Goal: Task Accomplishment & Management: Manage account settings

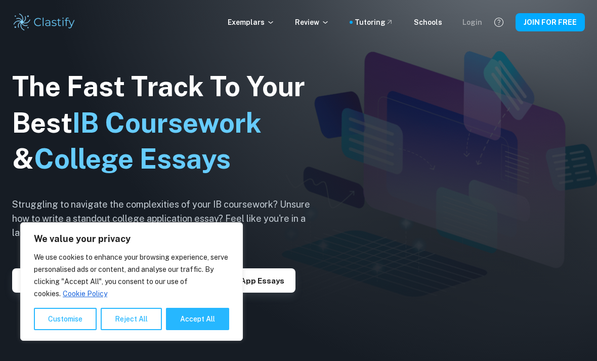
click at [473, 24] on div "Login" at bounding box center [472, 22] width 20 height 11
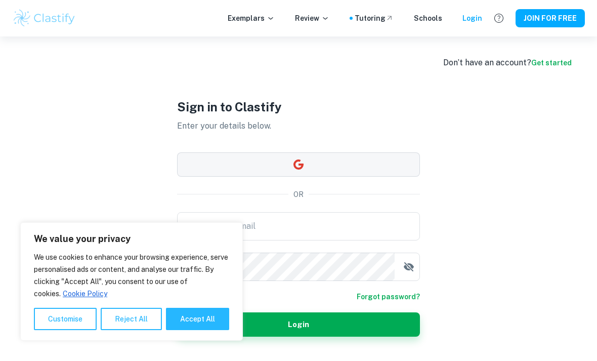
click at [332, 177] on button "button" at bounding box center [298, 164] width 243 height 24
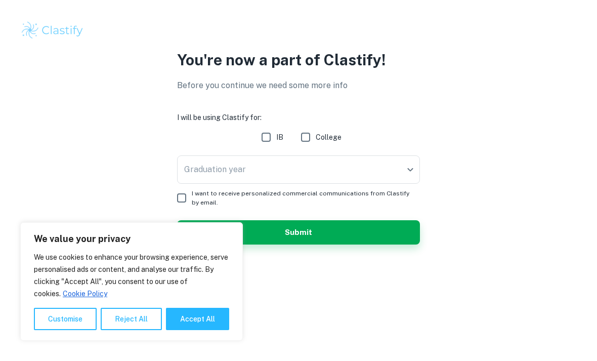
click at [267, 137] on input "IB" at bounding box center [266, 137] width 20 height 20
checkbox input "true"
click at [278, 164] on body "We value your privacy We use cookies to enhance your browsing experience, serve…" at bounding box center [298, 180] width 597 height 361
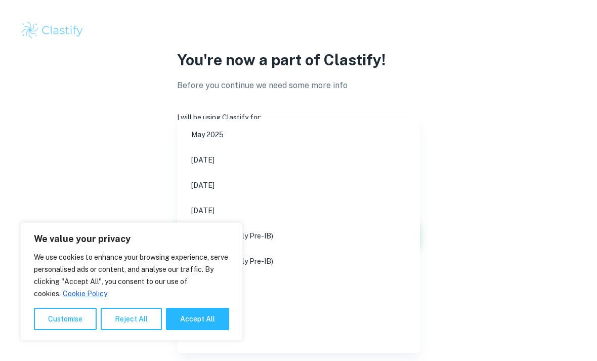
click at [193, 323] on button "Accept All" at bounding box center [197, 319] width 63 height 22
checkbox input "true"
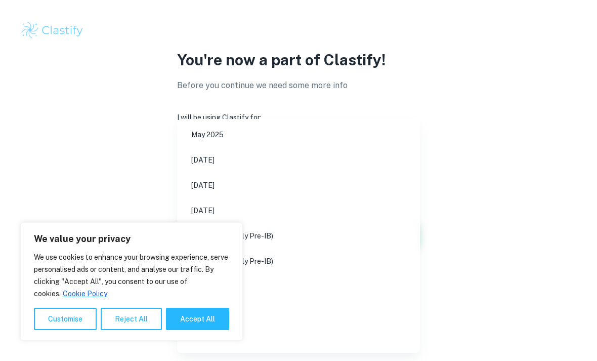
checkbox input "true"
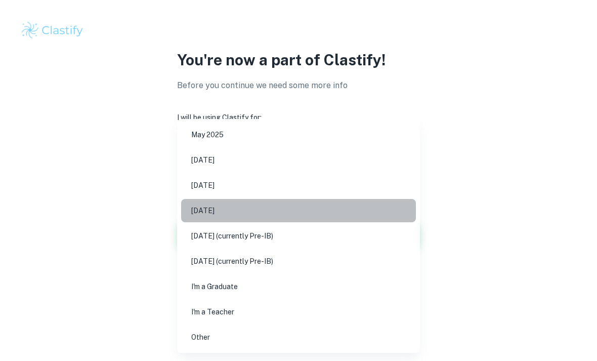
click at [228, 212] on li "November 2026" at bounding box center [298, 210] width 235 height 23
type input "N26"
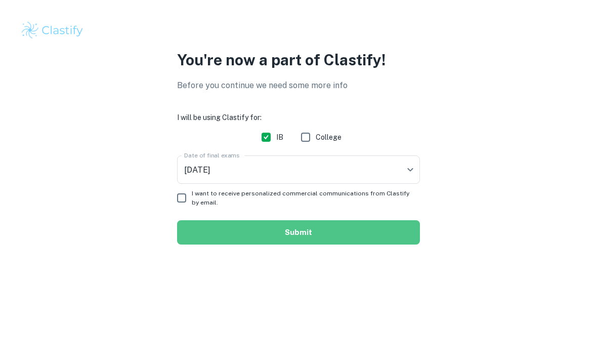
click at [239, 231] on button "Submit" at bounding box center [298, 232] width 243 height 24
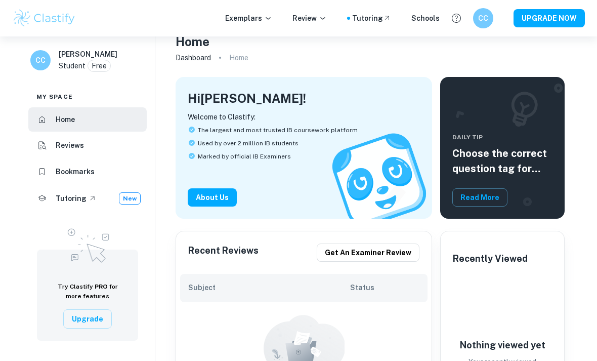
scroll to position [19, 0]
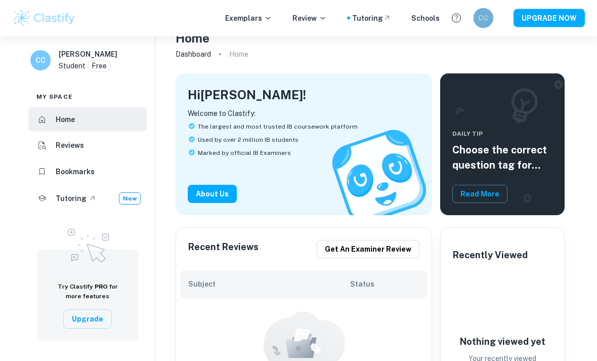
click at [478, 15] on h6 "CC" at bounding box center [483, 18] width 12 height 11
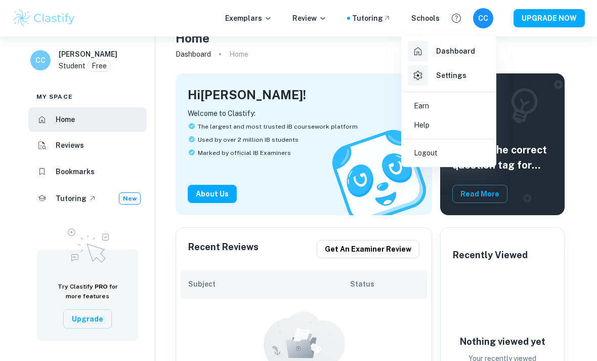
click at [462, 76] on h6 "Settings" at bounding box center [451, 75] width 30 height 11
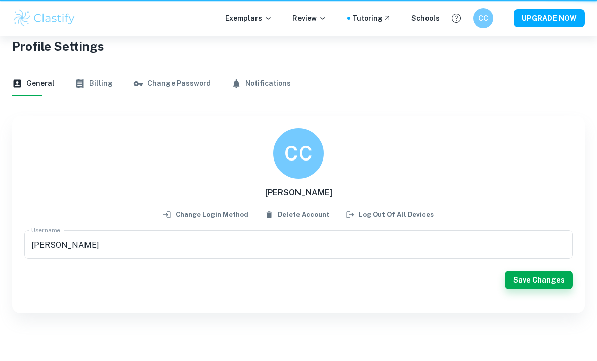
scroll to position [4, 0]
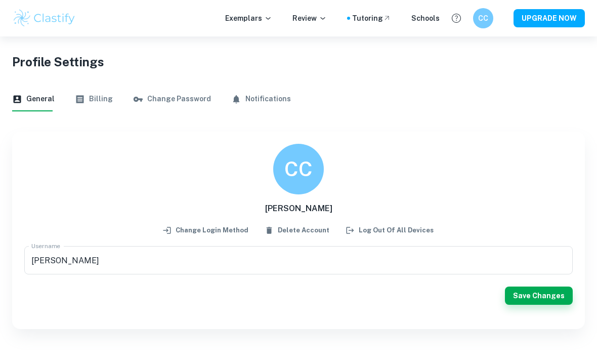
click at [169, 96] on button "Change Password" at bounding box center [172, 99] width 78 height 24
